Goal: Task Accomplishment & Management: Use online tool/utility

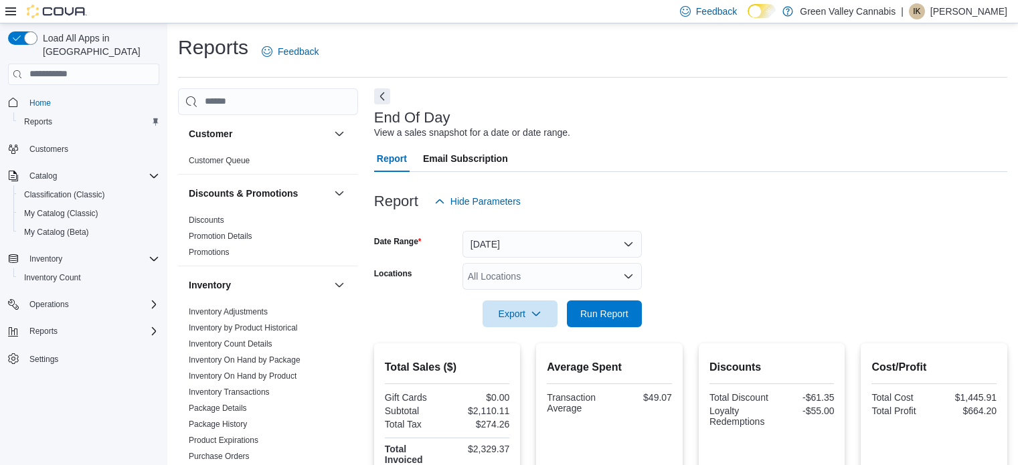
scroll to position [315, 0]
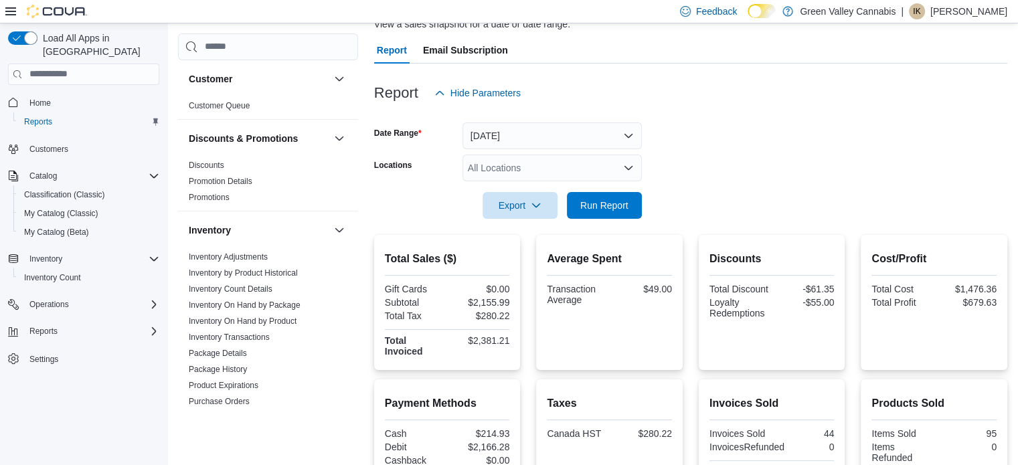
scroll to position [80, 0]
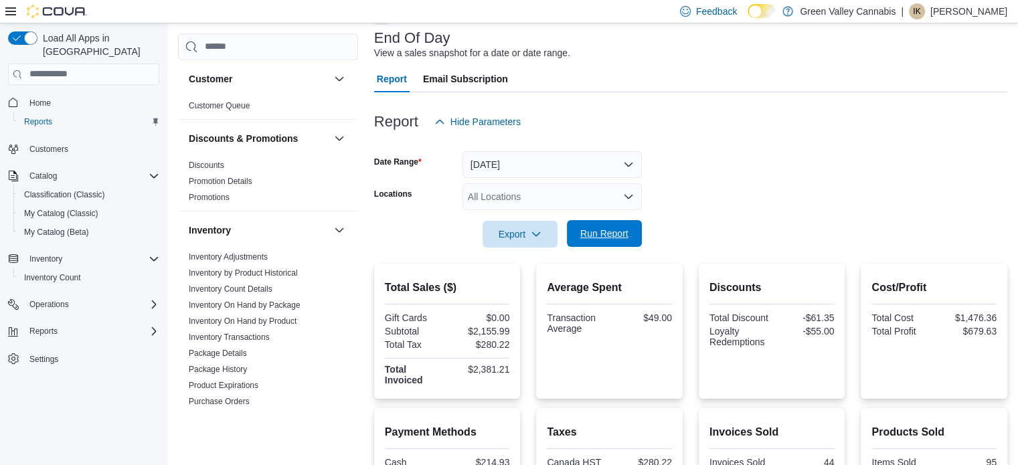
click at [602, 243] on span "Run Report" at bounding box center [604, 233] width 59 height 27
